Goal: Task Accomplishment & Management: Manage account settings

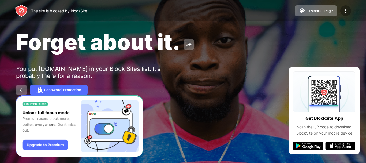
click at [345, 14] on div at bounding box center [345, 10] width 11 height 11
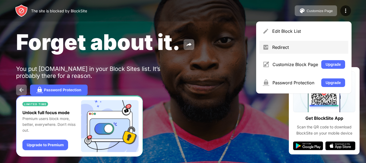
click at [284, 45] on div "Redirect" at bounding box center [308, 46] width 73 height 5
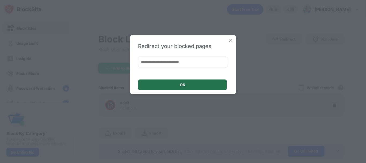
click at [192, 82] on div "OK" at bounding box center [182, 84] width 89 height 11
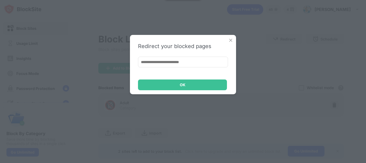
click at [232, 38] on img at bounding box center [230, 40] width 5 height 5
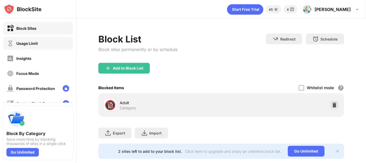
click at [24, 49] on div "Usage Limit" at bounding box center [38, 43] width 70 height 13
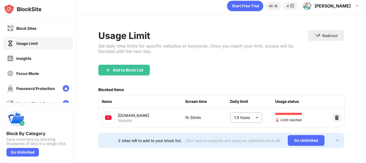
scroll to position [10, 0]
click at [249, 109] on body "Block Sites Usage Limit Insights Focus Mode Password Protection Custom Block Pa…" at bounding box center [183, 81] width 366 height 163
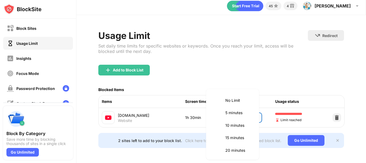
scroll to position [138, 0]
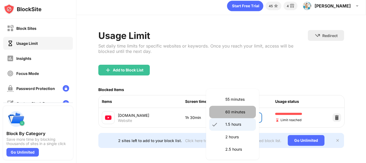
click at [232, 113] on p "60 minutes" at bounding box center [238, 112] width 27 height 6
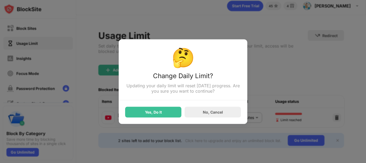
click at [253, 111] on div at bounding box center [183, 81] width 366 height 163
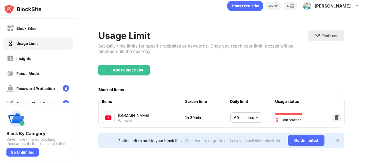
click at [250, 114] on body "Block Sites Usage Limit Insights Focus Mode Password Protection Custom Block Pa…" at bounding box center [183, 81] width 366 height 163
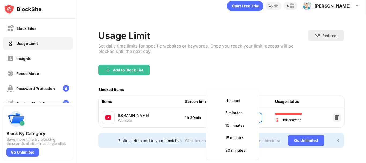
scroll to position [125, 0]
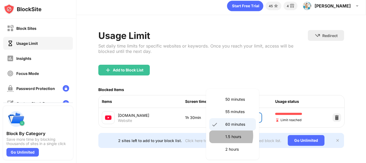
click at [225, 135] on p "1.5 hours" at bounding box center [238, 136] width 27 height 6
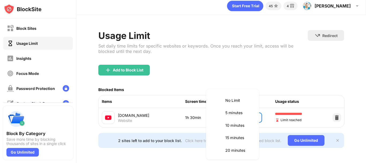
click at [245, 110] on body "Block Sites Usage Limit Insights Focus Mode Password Protection Custom Block Pa…" at bounding box center [183, 81] width 366 height 163
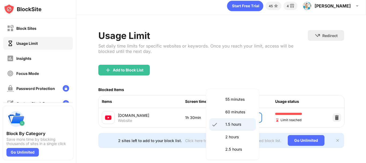
click at [233, 107] on li "60 minutes" at bounding box center [232, 112] width 47 height 12
type input "**"
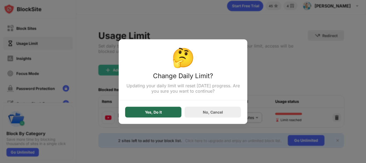
click at [169, 113] on div "Yes, Do It" at bounding box center [153, 111] width 56 height 11
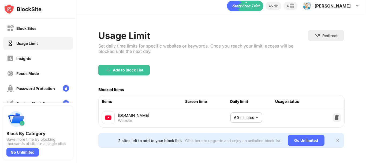
click at [245, 110] on body "Block Sites Usage Limit Insights Focus Mode Password Protection Custom Block Pa…" at bounding box center [183, 81] width 366 height 163
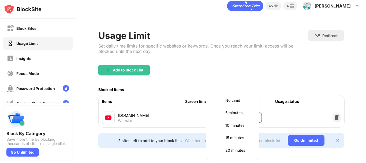
scroll to position [125, 0]
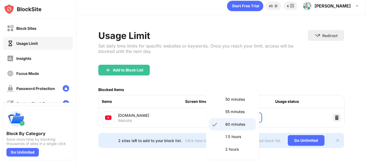
click at [210, 67] on div at bounding box center [183, 81] width 366 height 163
